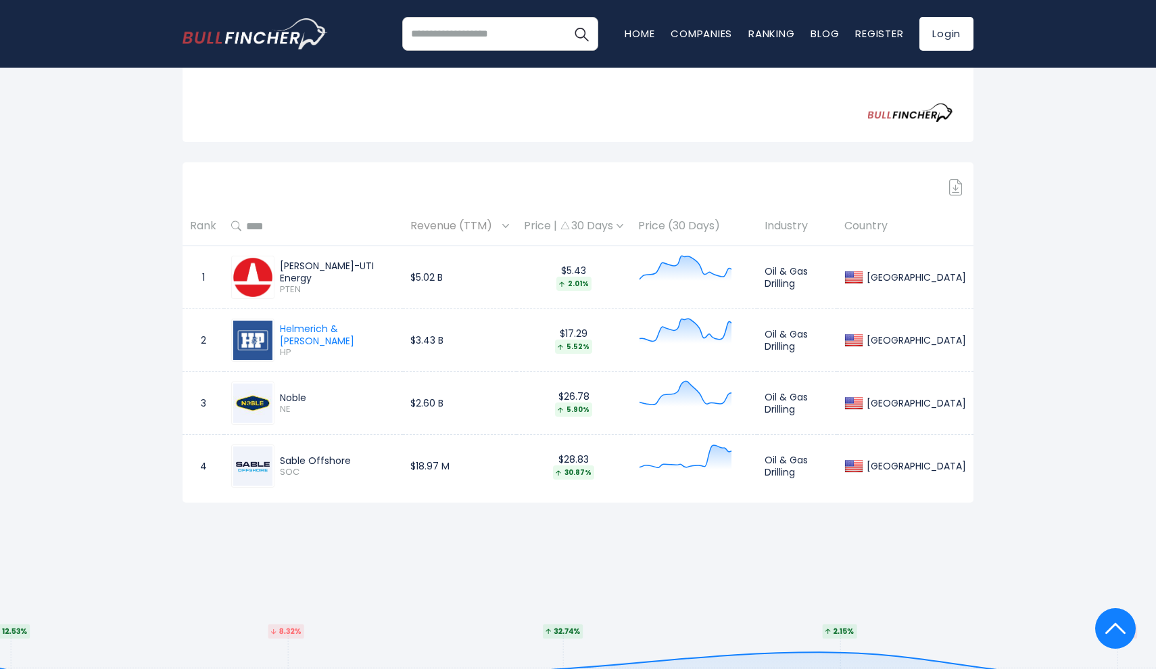
scroll to position [500, 0]
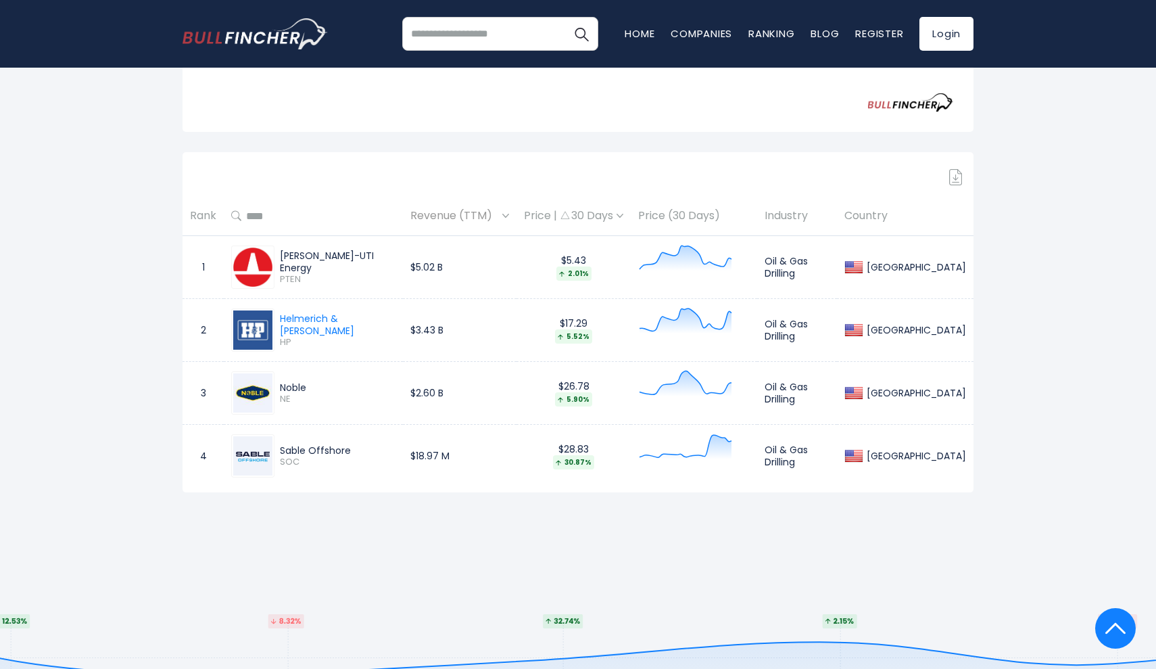
click at [259, 252] on img at bounding box center [252, 266] width 39 height 39
click at [250, 436] on img at bounding box center [252, 455] width 39 height 39
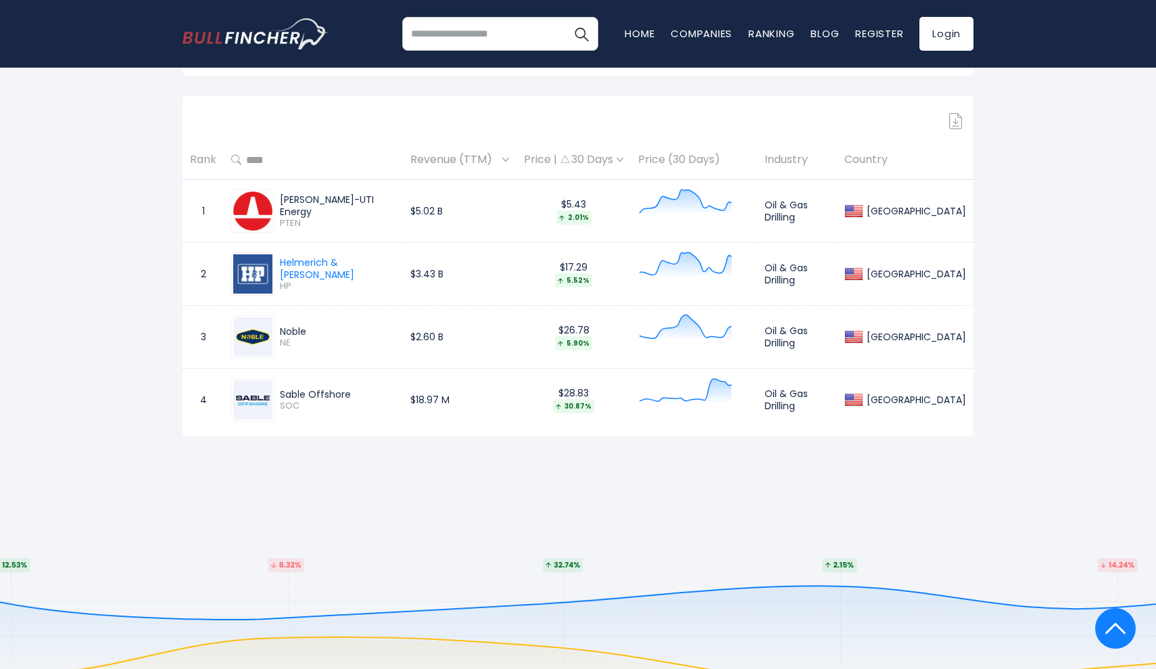
scroll to position [553, 0]
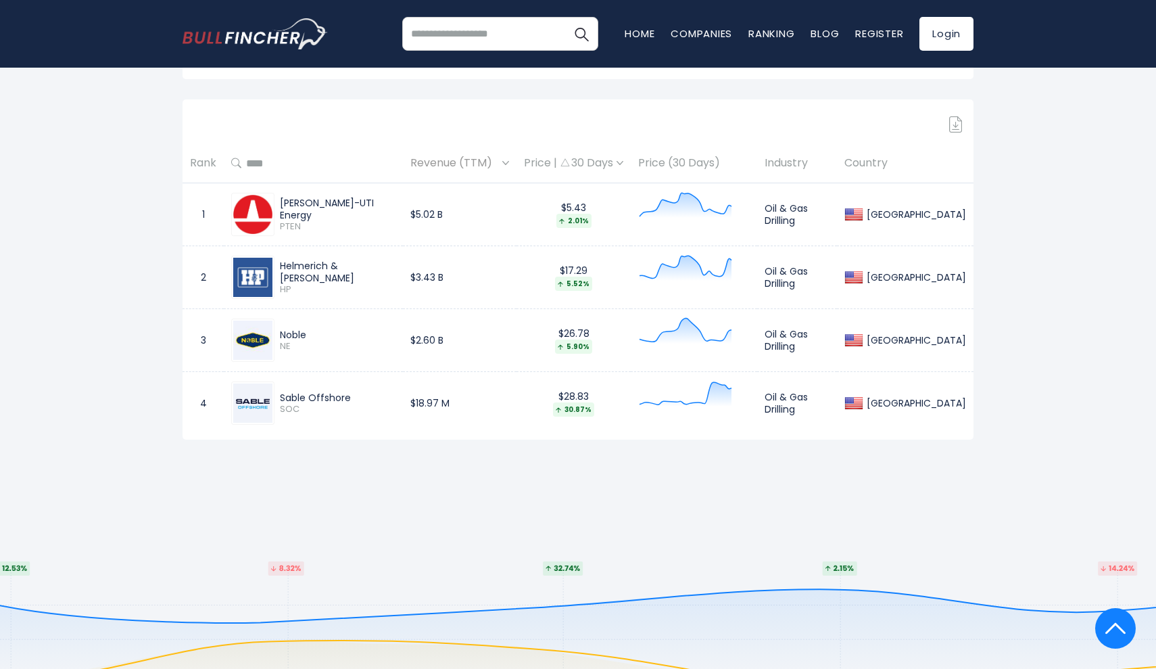
click at [361, 260] on div "Helmerich & [PERSON_NAME]" at bounding box center [338, 272] width 116 height 24
drag, startPoint x: 388, startPoint y: 259, endPoint x: 282, endPoint y: 249, distance: 106.6
click at [282, 256] on div "Helmerich & Payne HP" at bounding box center [313, 277] width 164 height 43
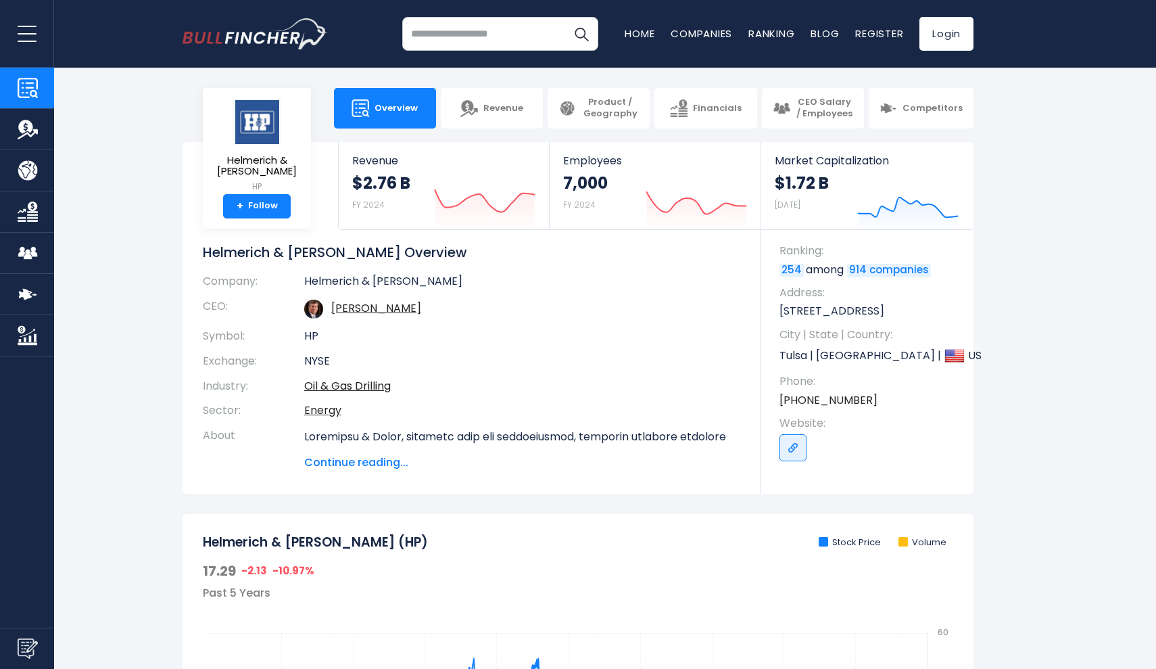
click at [389, 107] on span "Overview" at bounding box center [396, 108] width 43 height 11
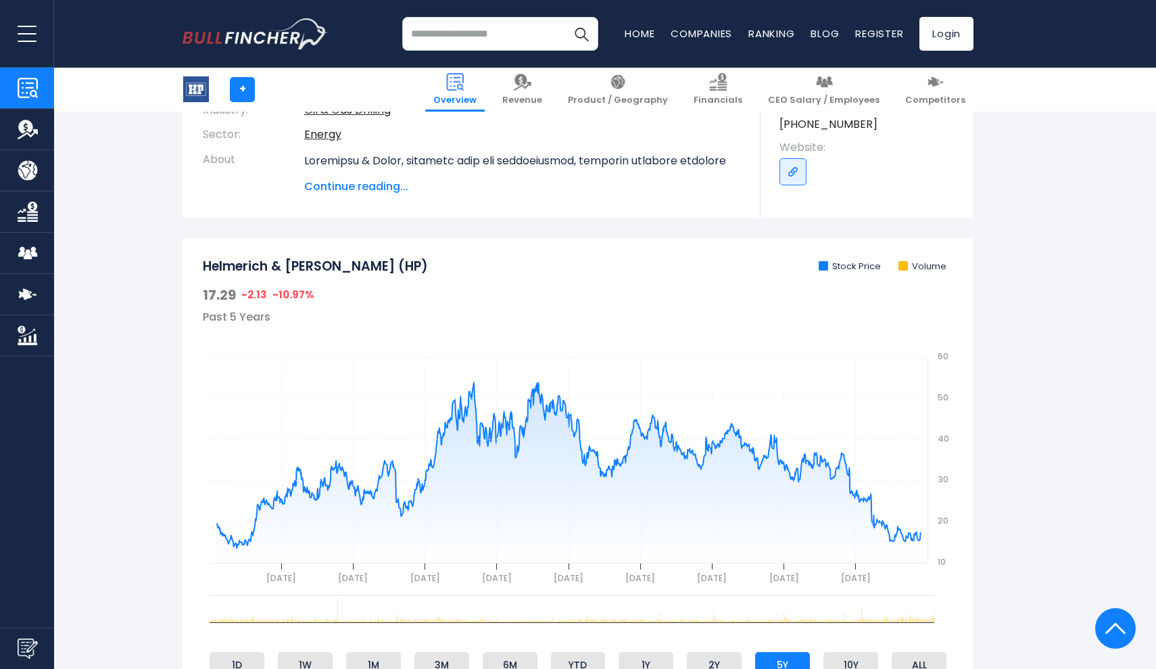
scroll to position [279, 0]
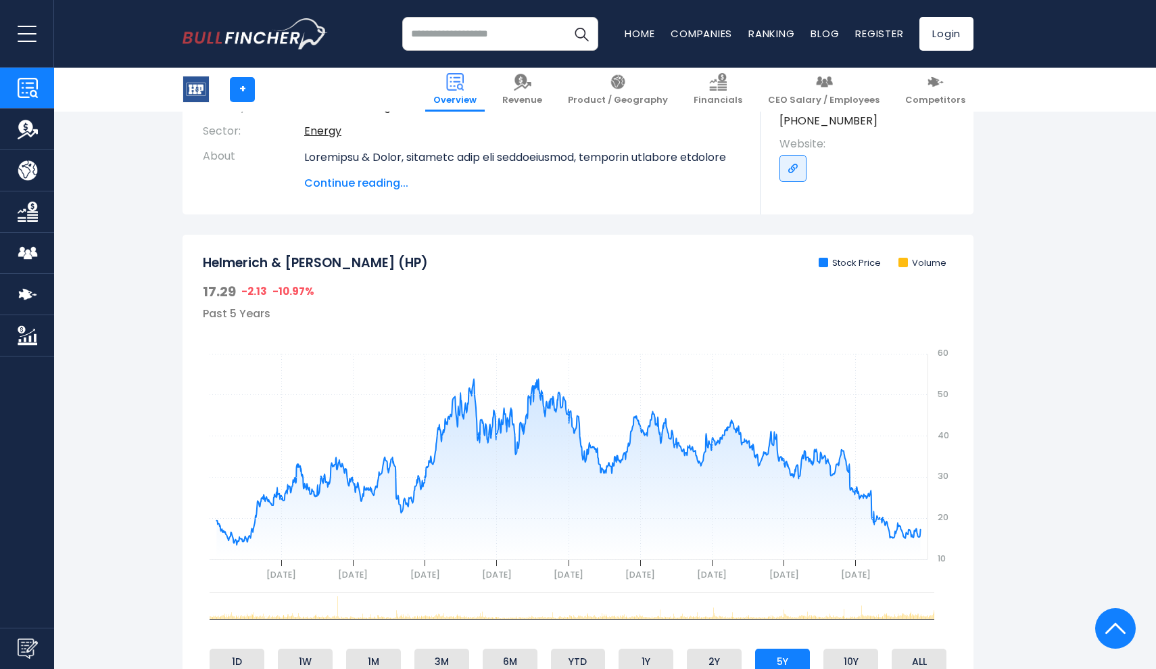
click at [343, 182] on span "Continue reading..." at bounding box center [522, 183] width 436 height 16
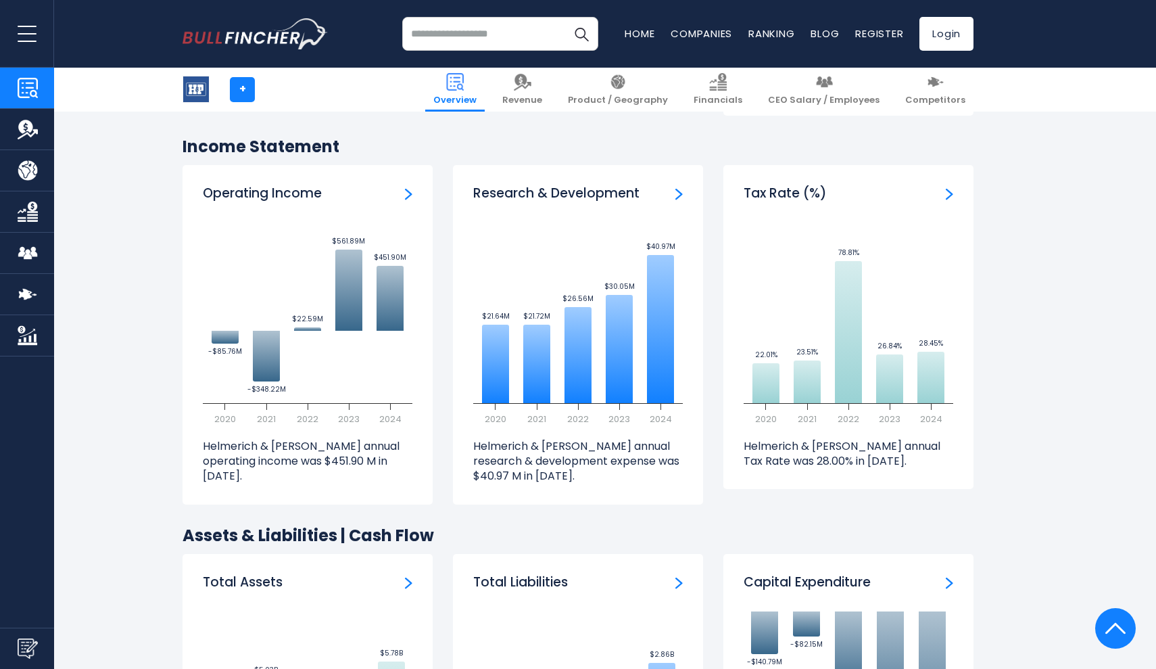
scroll to position [2234, 0]
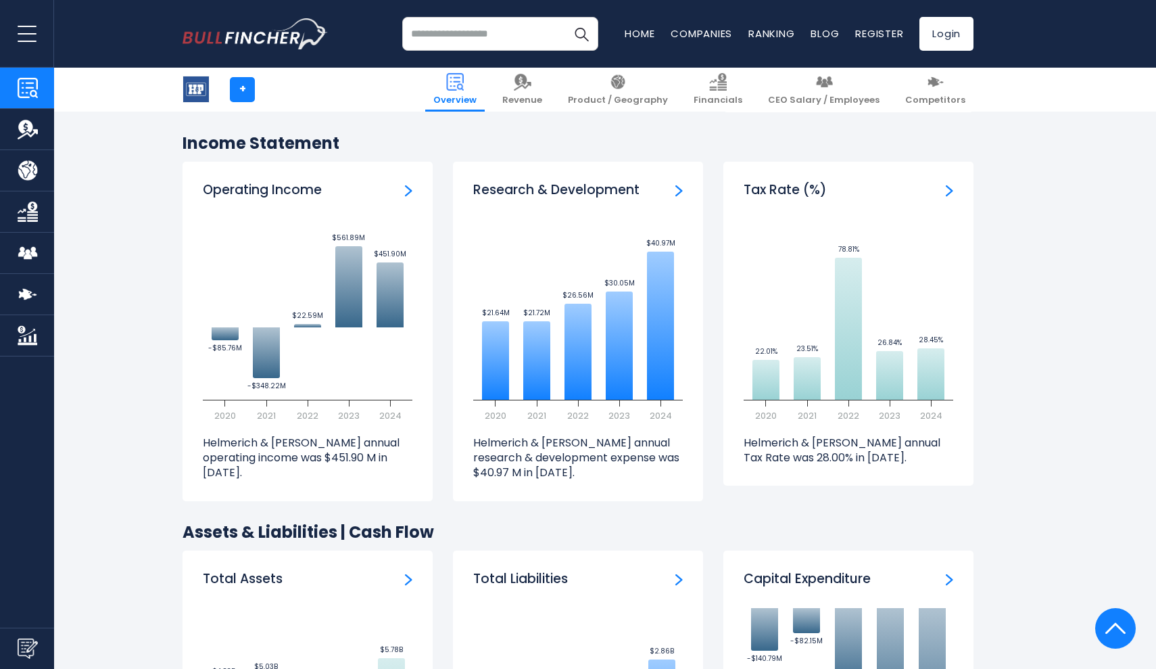
click at [678, 182] on link "Research & Development" at bounding box center [678, 189] width 7 height 15
click at [681, 185] on img "Research & Development" at bounding box center [678, 191] width 7 height 12
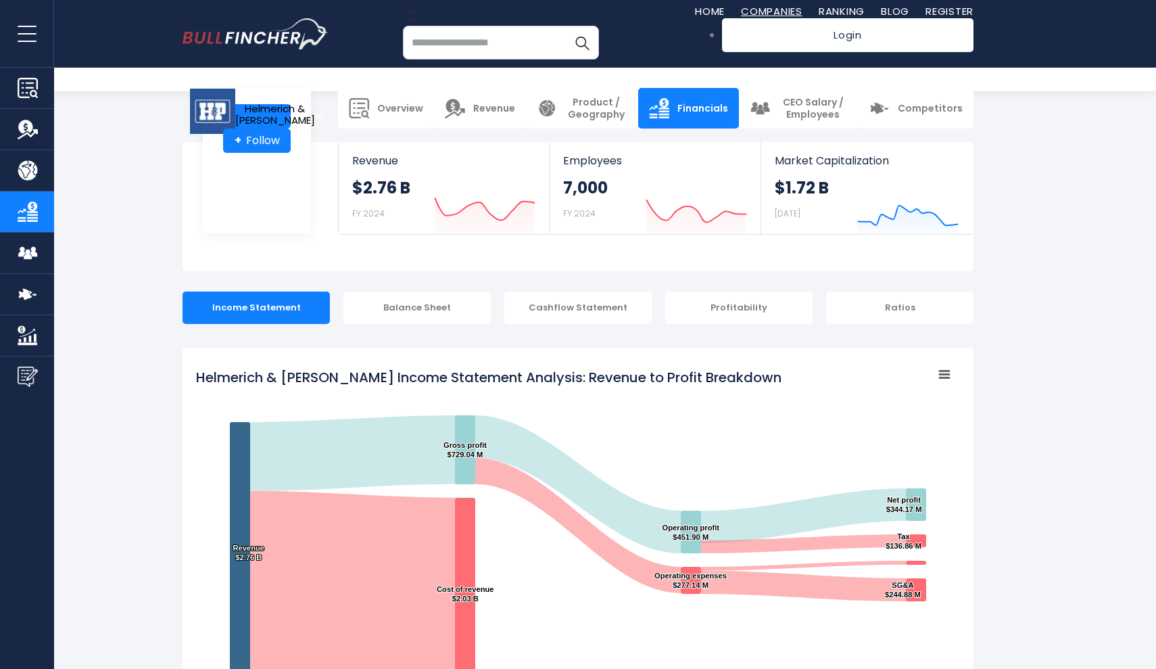
click at [741, 18] on link "Companies" at bounding box center [772, 11] width 62 height 14
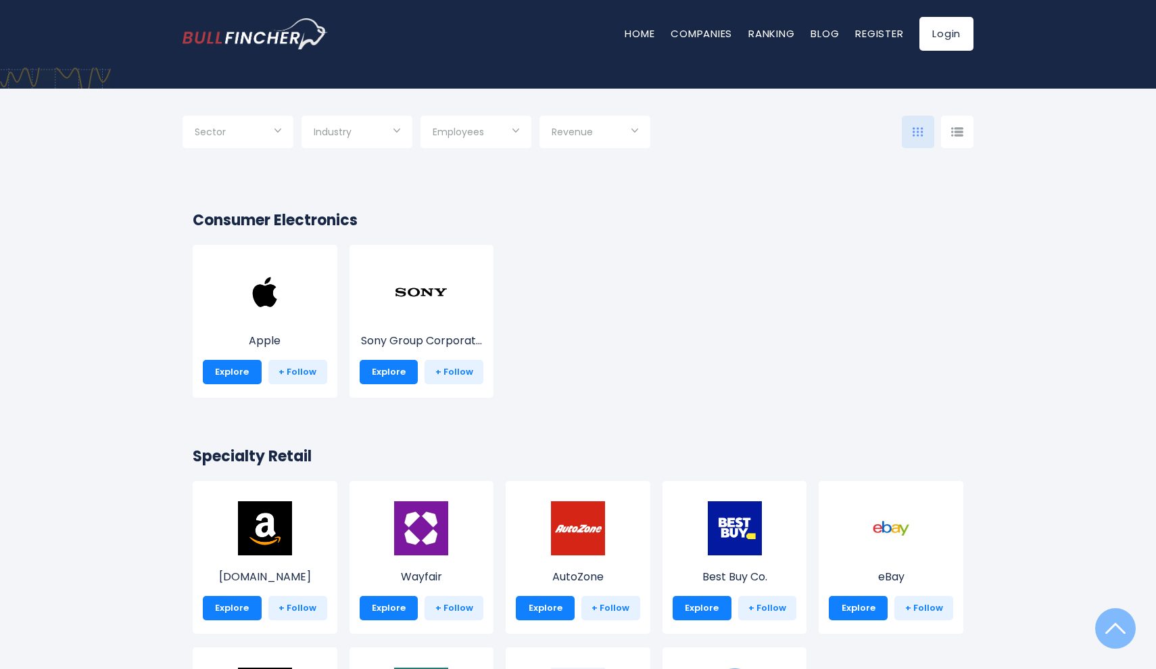
scroll to position [164, 0]
